Goal: Transaction & Acquisition: Purchase product/service

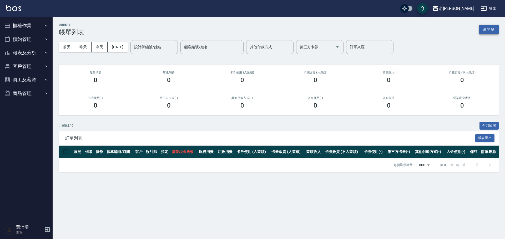
click at [238, 30] on button "新開單" at bounding box center [489, 30] width 20 height 10
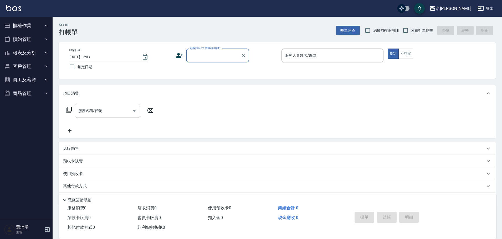
click at [207, 53] on input "顧客姓名/手機號碼/編號" at bounding box center [213, 55] width 50 height 9
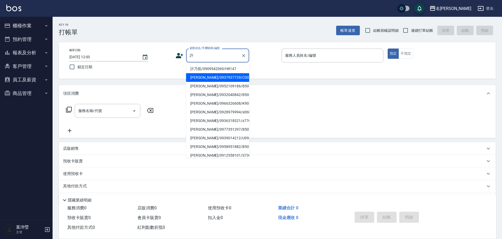
click at [208, 82] on li "[PERSON_NAME]/0937937729/C0069" at bounding box center [217, 77] width 63 height 9
type input "[PERSON_NAME]/0937937729/C0069"
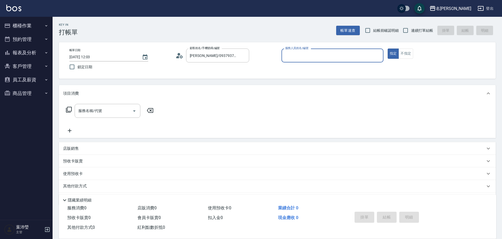
type input "Angle-10"
click at [69, 90] on icon at bounding box center [69, 110] width 6 height 6
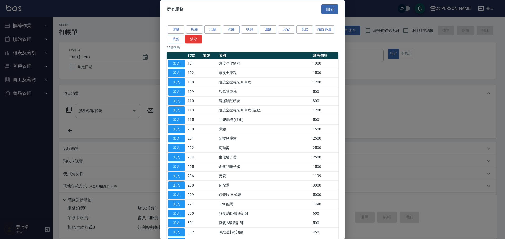
click at [237, 34] on div "燙髮 剪髮 染髮 洗髮 吹風 護髮 其它 瓦皮 頭皮養護 接髮 清除" at bounding box center [252, 34] width 171 height 19
click at [237, 30] on button "洗髮" at bounding box center [231, 29] width 17 height 8
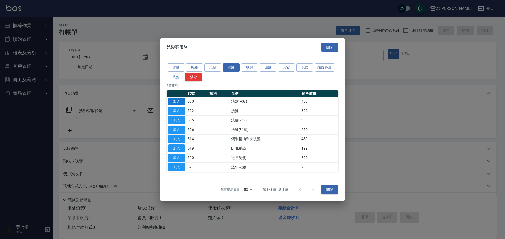
click at [177, 90] on button "加入" at bounding box center [176, 101] width 17 height 8
type input "洗髮(A級)(500)"
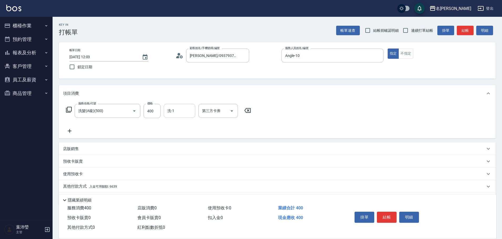
click at [180, 90] on input "洗-1" at bounding box center [179, 110] width 27 height 9
type input "語爭-20"
click at [238, 90] on div "服務名稱/代號 洗髮(A級)(500) 服務名稱/代號 價格 400 價格 洗-1 語爭-20 洗-1 第三方卡券 第三方卡券" at bounding box center [277, 120] width 437 height 37
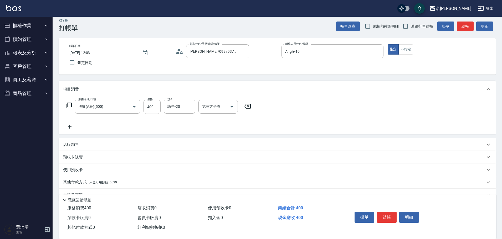
scroll to position [17, 0]
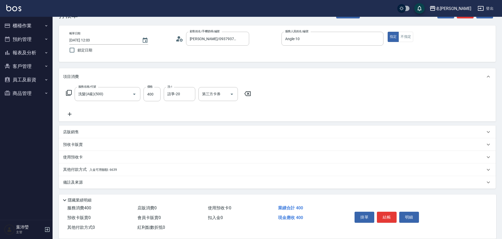
click at [134, 90] on div "其他付款方式 入金可用餘額: 6639" at bounding box center [277, 170] width 437 height 13
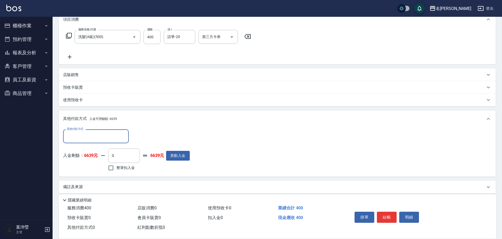
scroll to position [79, 0]
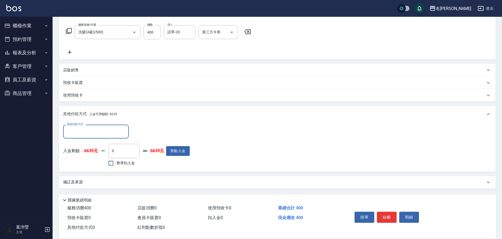
click at [112, 90] on input "整筆扣入金" at bounding box center [110, 163] width 11 height 11
checkbox input "true"
type input "400"
click at [238, 90] on button "明細" at bounding box center [409, 217] width 20 height 11
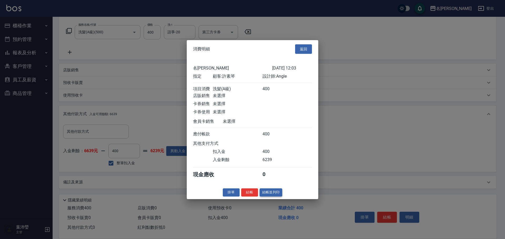
click at [238, 90] on button "結帳並列印" at bounding box center [270, 193] width 23 height 8
